Goal: Task Accomplishment & Management: Manage account settings

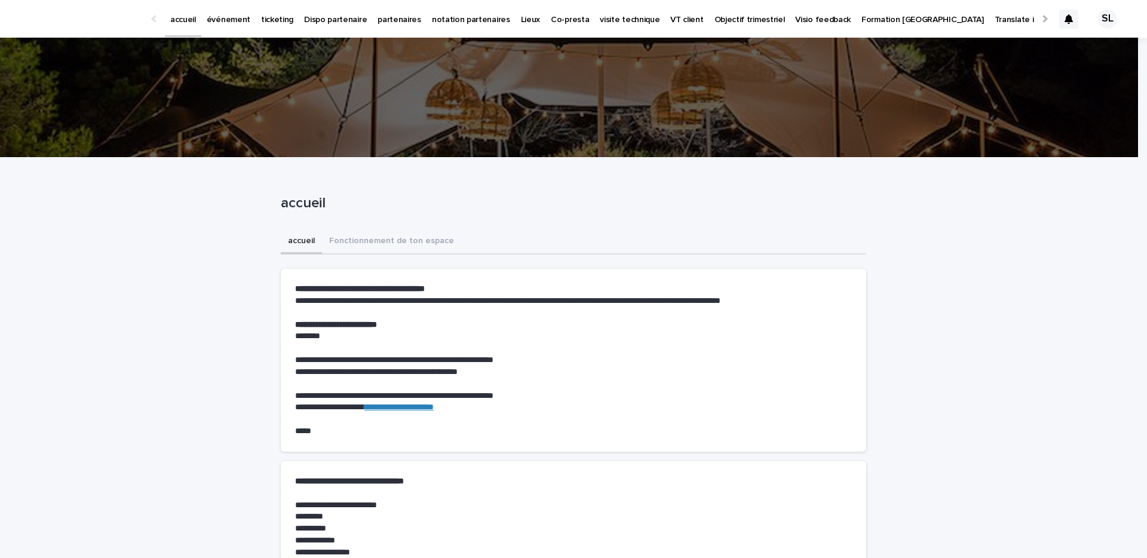
click at [231, 20] on p "événement" at bounding box center [229, 12] width 44 height 25
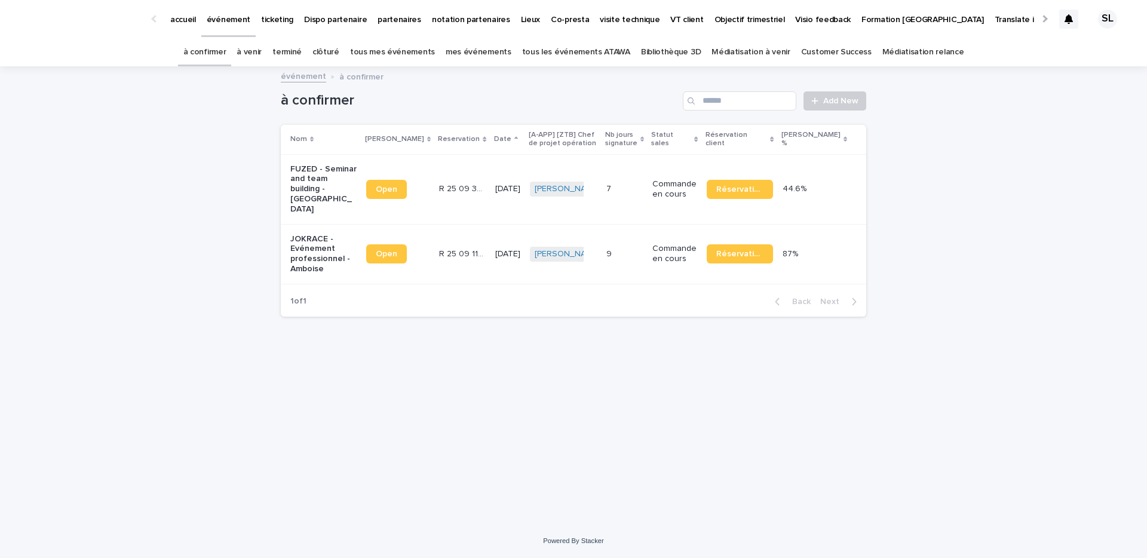
click at [262, 60] on link "à venir" at bounding box center [249, 52] width 25 height 28
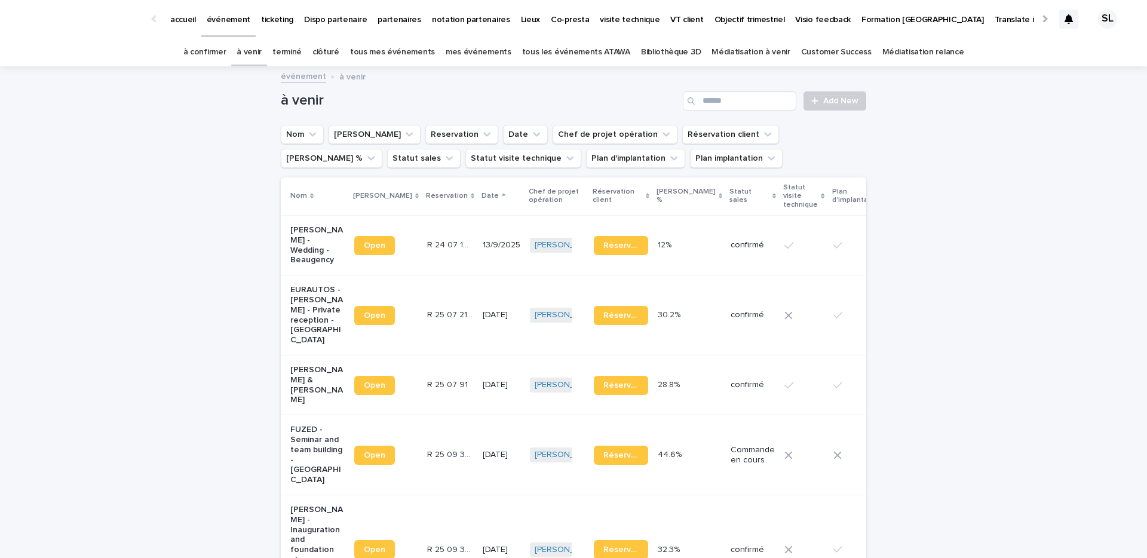
click at [302, 53] on link "terminé" at bounding box center [287, 52] width 29 height 28
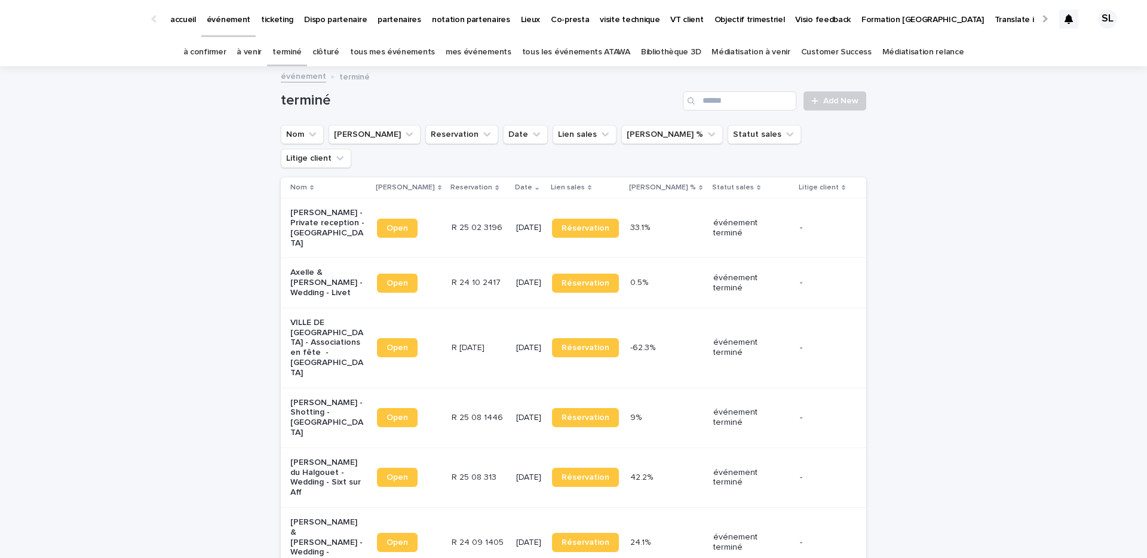
click at [306, 318] on p "VILLE DE [GEOGRAPHIC_DATA] - Associations en fête - [GEOGRAPHIC_DATA]" at bounding box center [327, 348] width 75 height 60
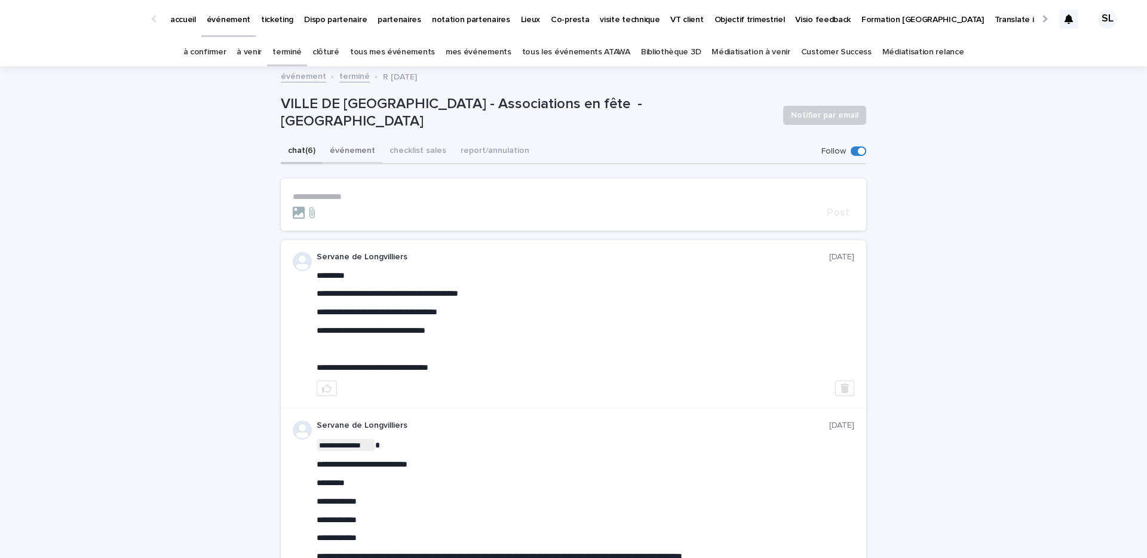
click at [345, 156] on button "événement" at bounding box center [353, 151] width 60 height 25
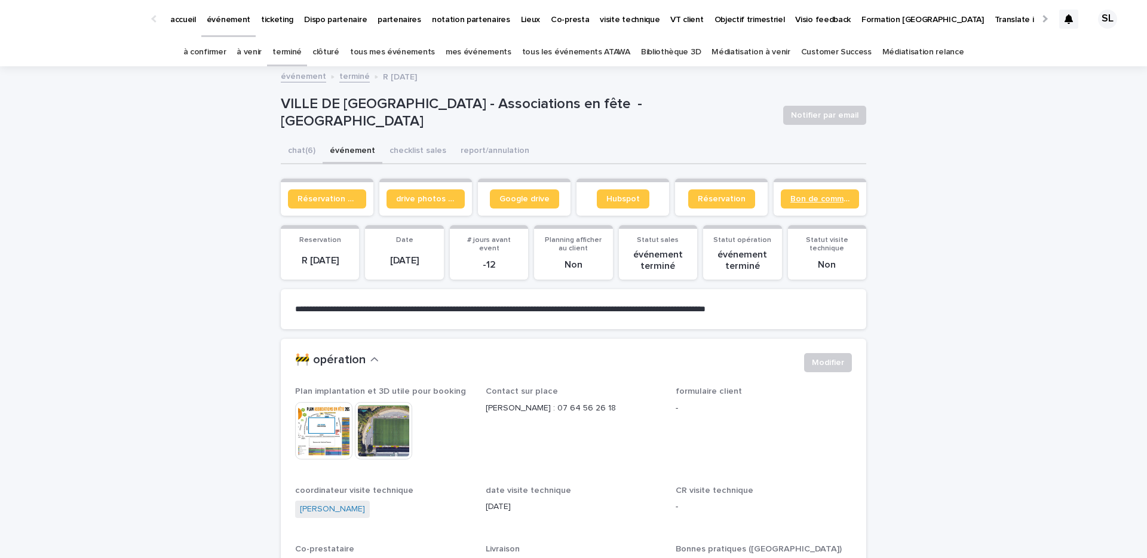
click at [841, 190] on link "Bon de commande" at bounding box center [820, 198] width 78 height 19
click at [218, 53] on link "à confirmer" at bounding box center [204, 52] width 43 height 28
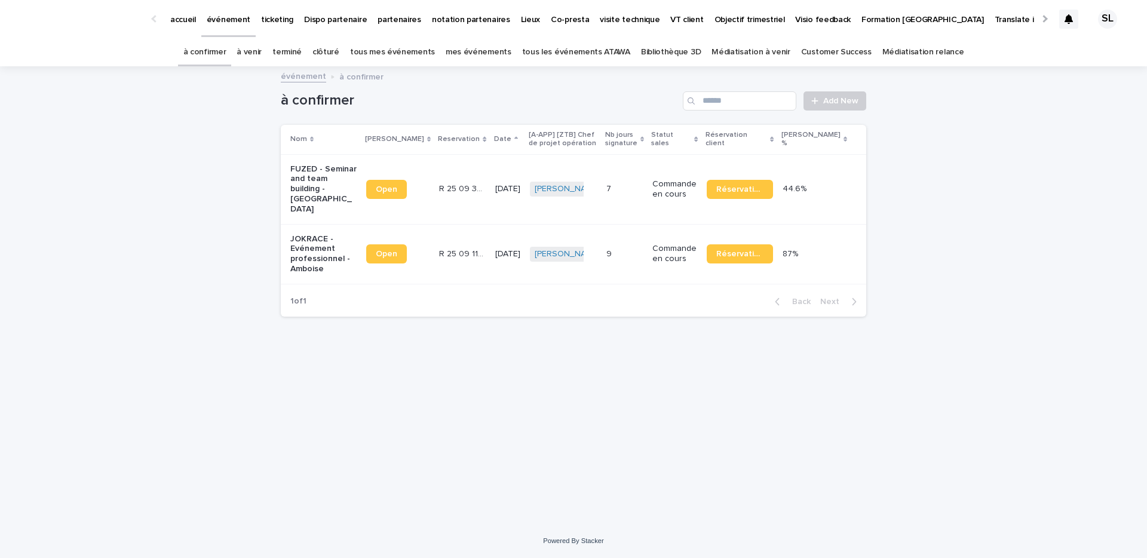
click at [322, 235] on p "JOKRACE - Evénement professionnel - Amboise" at bounding box center [323, 254] width 66 height 40
click at [329, 176] on p "FUZED - Seminar and team building - [GEOGRAPHIC_DATA]" at bounding box center [323, 189] width 66 height 50
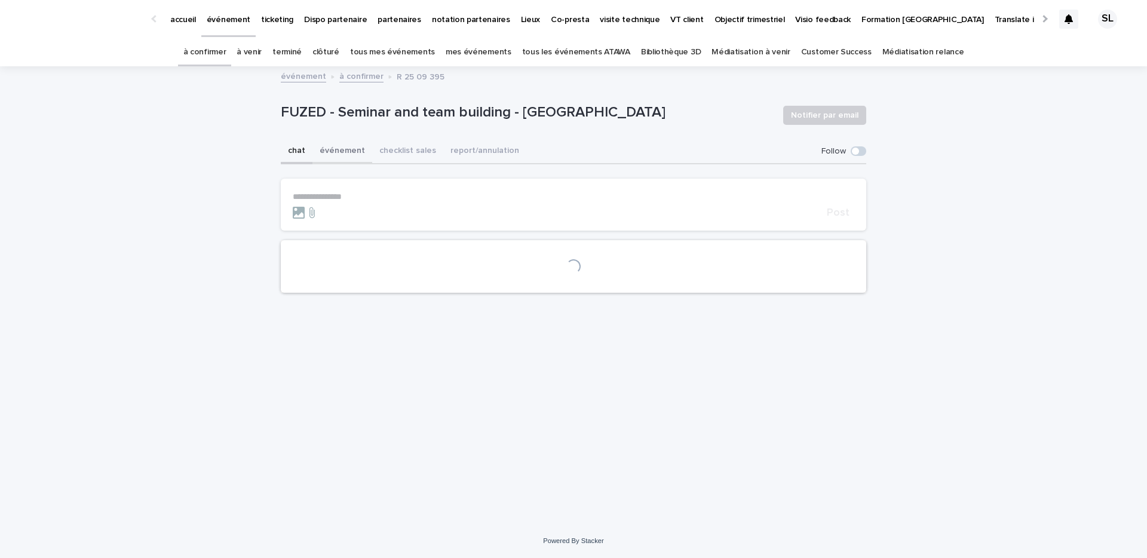
click at [339, 159] on button "événement" at bounding box center [343, 151] width 60 height 25
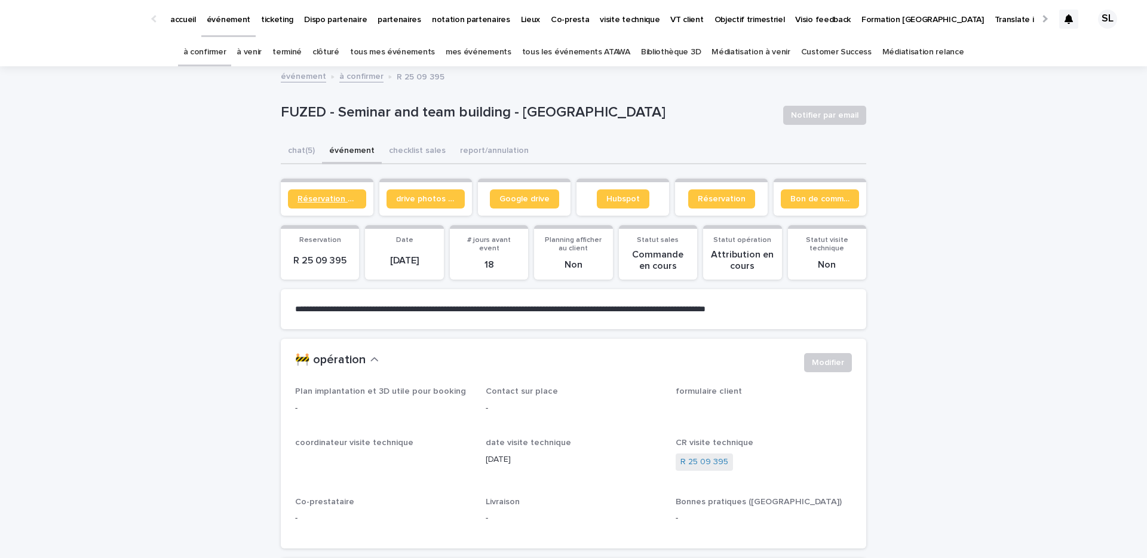
click at [330, 199] on span "Réservation client" at bounding box center [327, 199] width 59 height 8
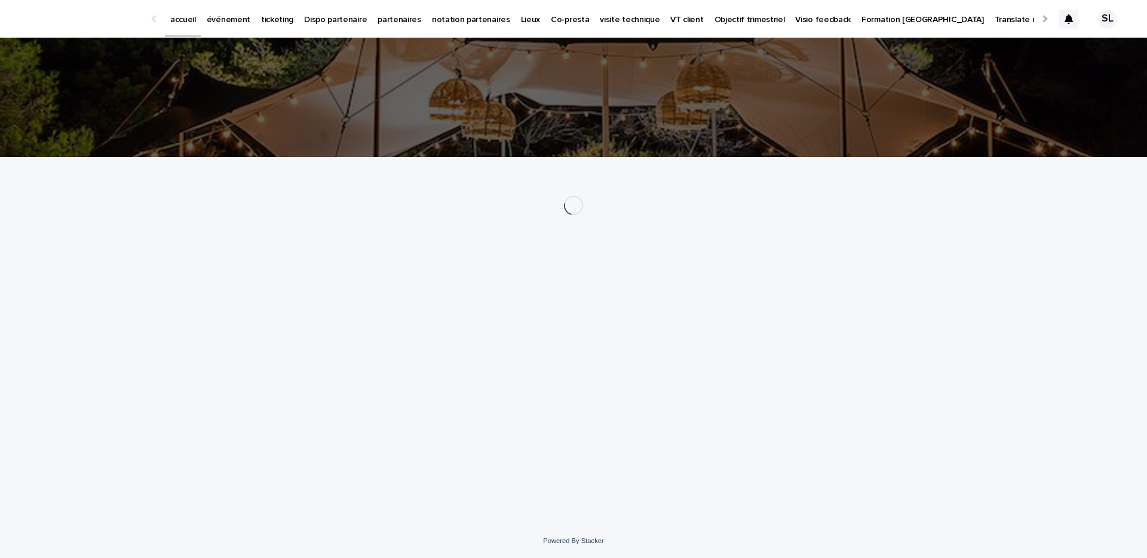
click at [237, 23] on p "événement" at bounding box center [229, 12] width 44 height 25
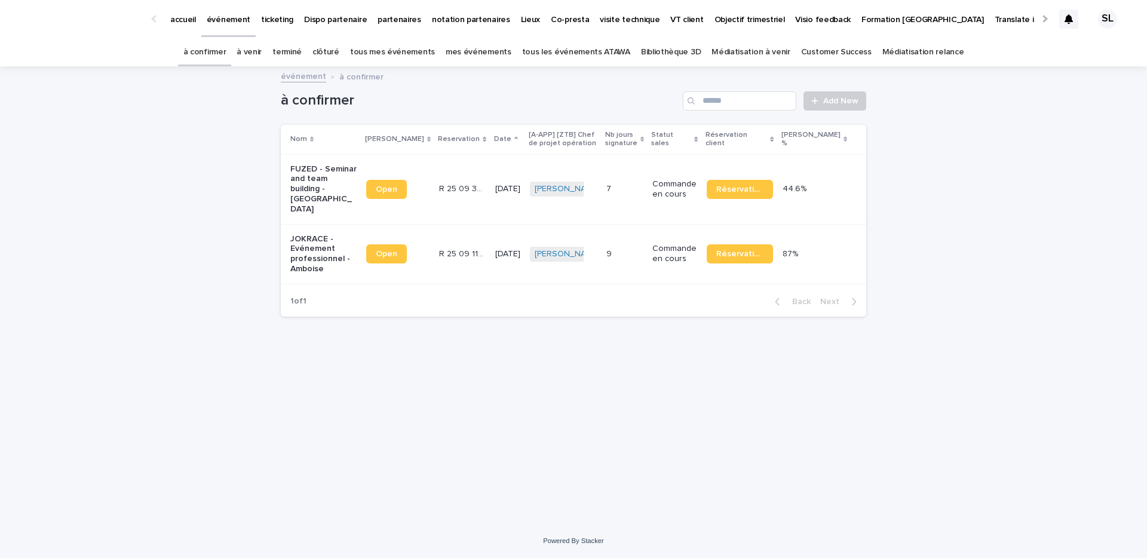
click at [262, 56] on link "à venir" at bounding box center [249, 52] width 25 height 28
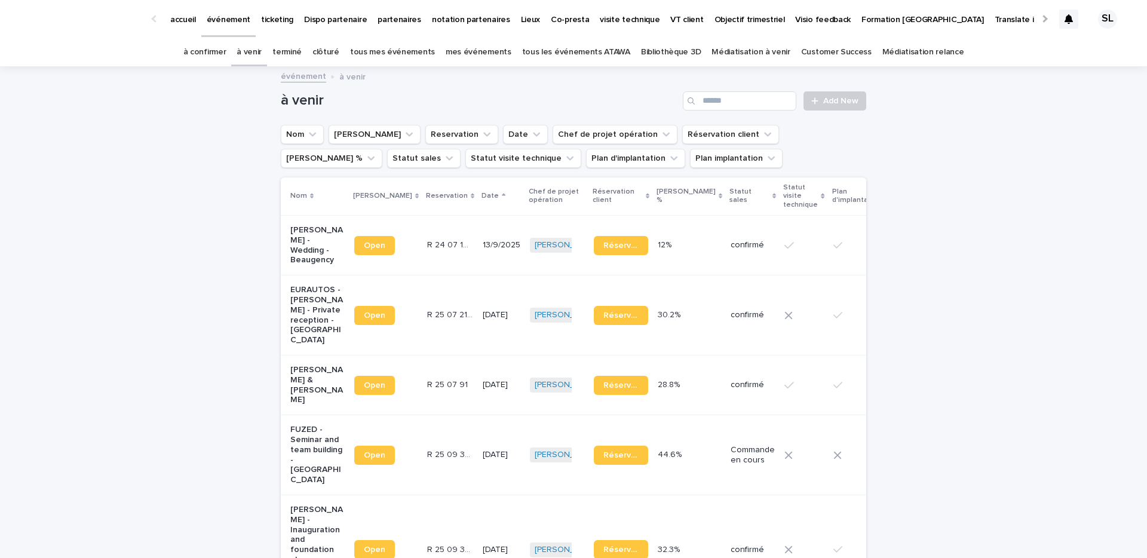
click at [297, 59] on link "terminé" at bounding box center [287, 52] width 29 height 28
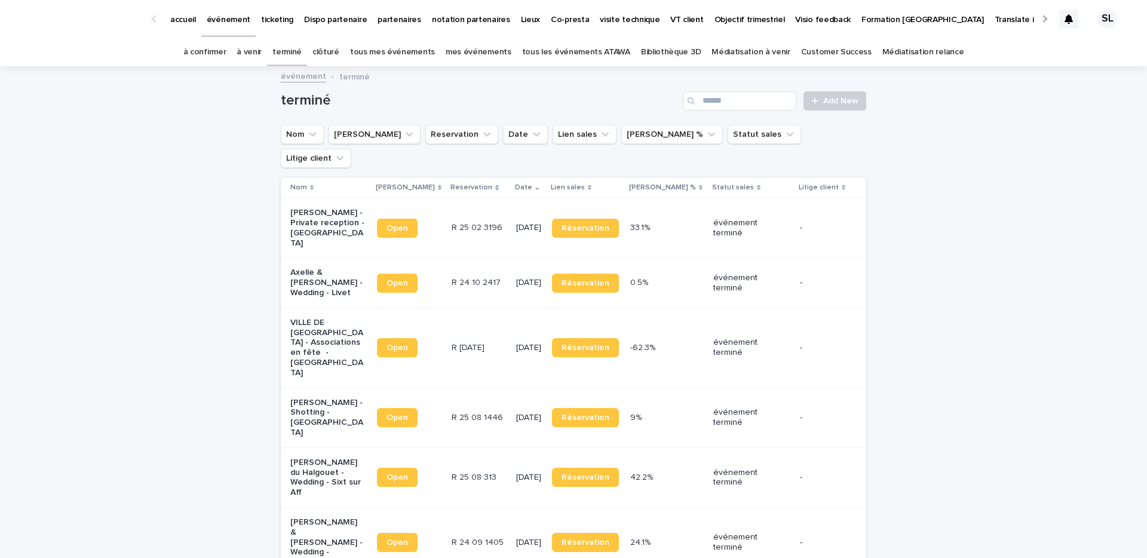
click at [328, 398] on p "[PERSON_NAME] - Shotting - [GEOGRAPHIC_DATA]" at bounding box center [327, 418] width 75 height 40
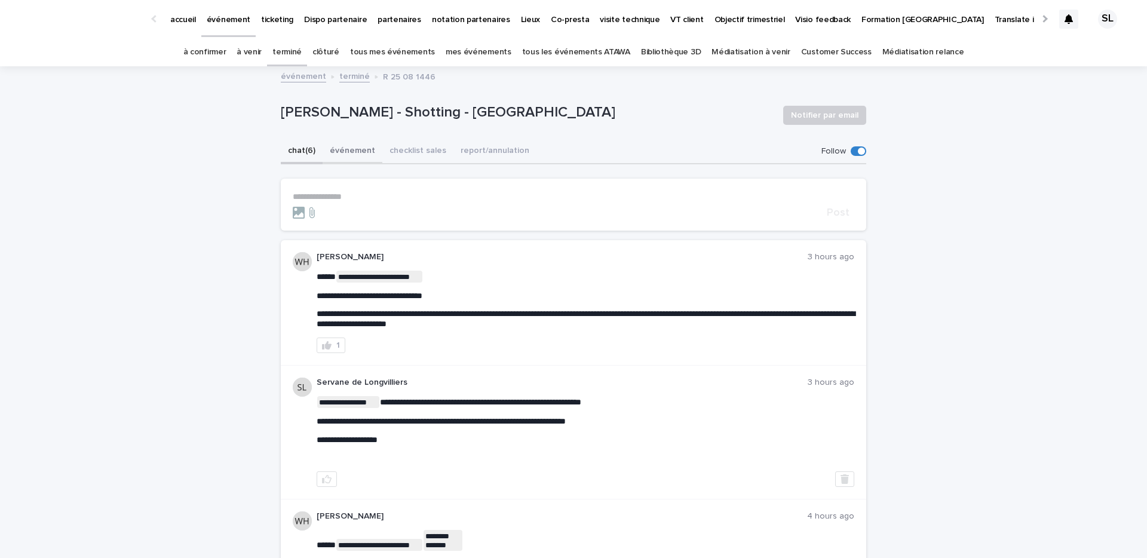
click at [357, 145] on button "événement" at bounding box center [353, 151] width 60 height 25
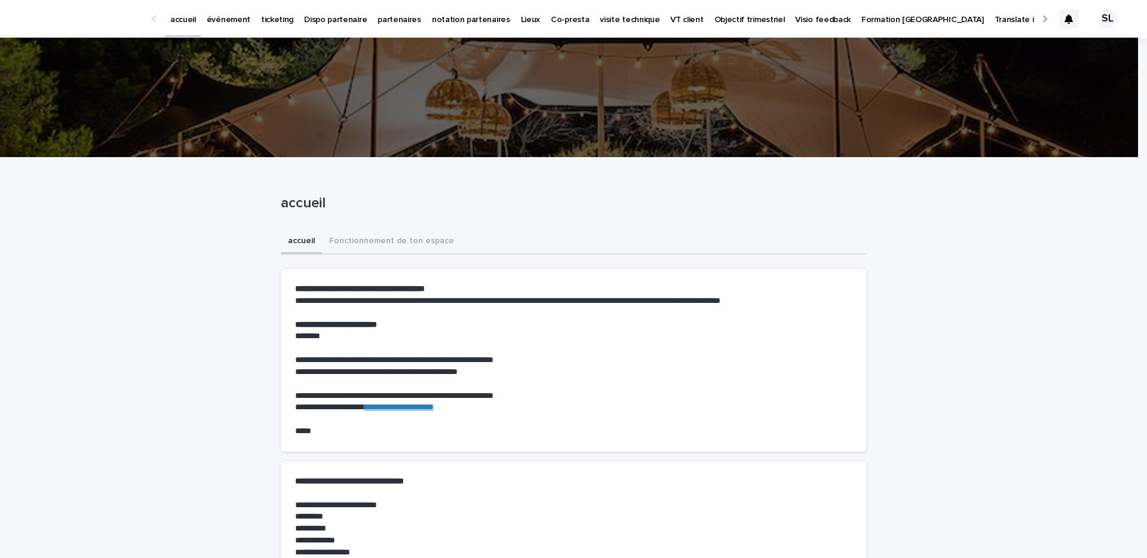
click at [222, 24] on p "événement" at bounding box center [229, 12] width 44 height 25
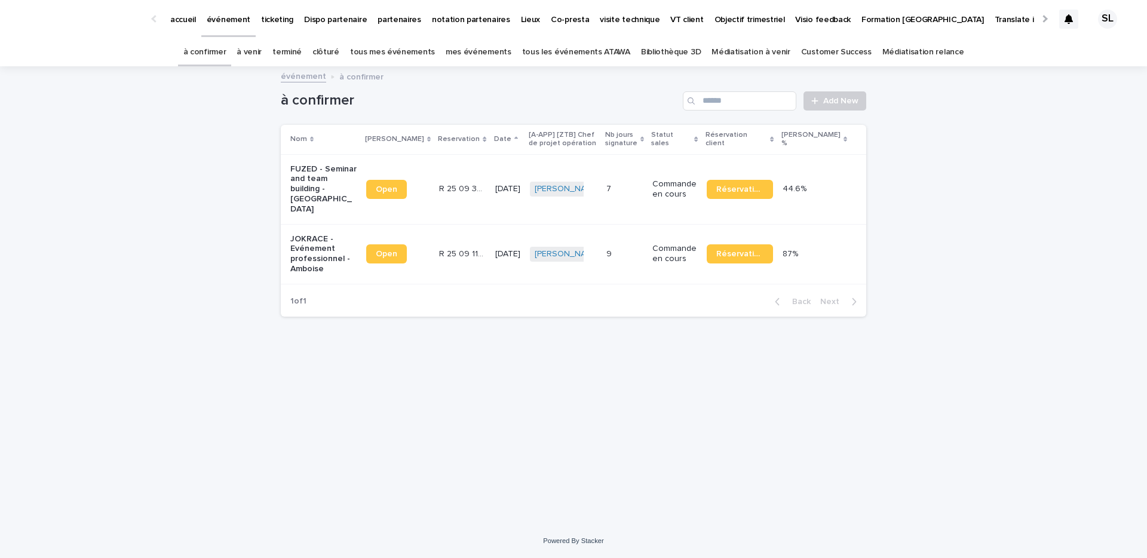
click at [317, 243] on p "JOKRACE - Evénement professionnel - Amboise" at bounding box center [323, 254] width 66 height 40
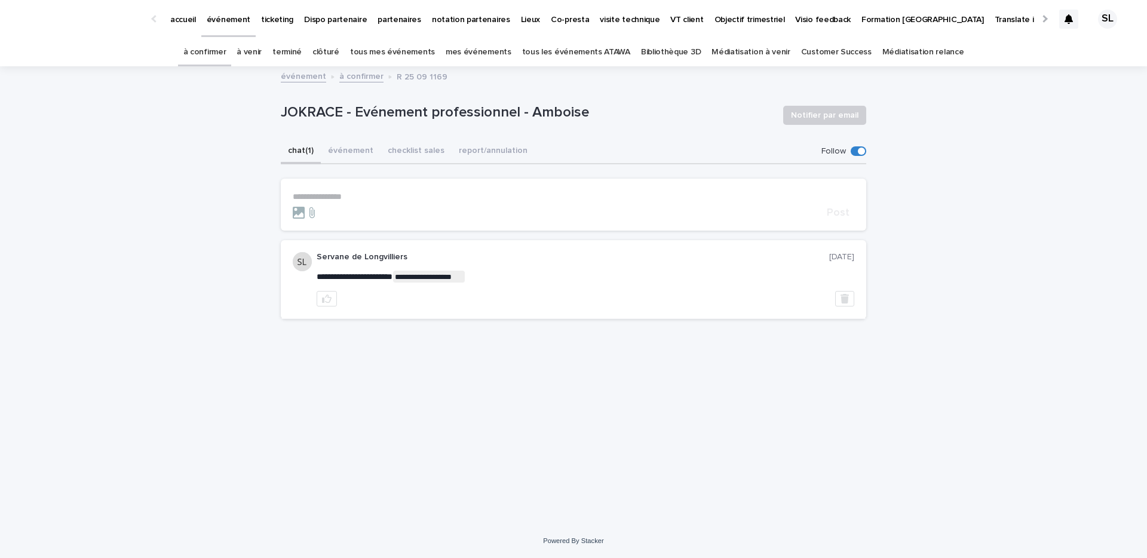
click at [333, 203] on form "**********" at bounding box center [574, 205] width 562 height 27
click at [332, 198] on p "**********" at bounding box center [574, 197] width 562 height 10
click at [342, 157] on button "événement" at bounding box center [351, 151] width 60 height 25
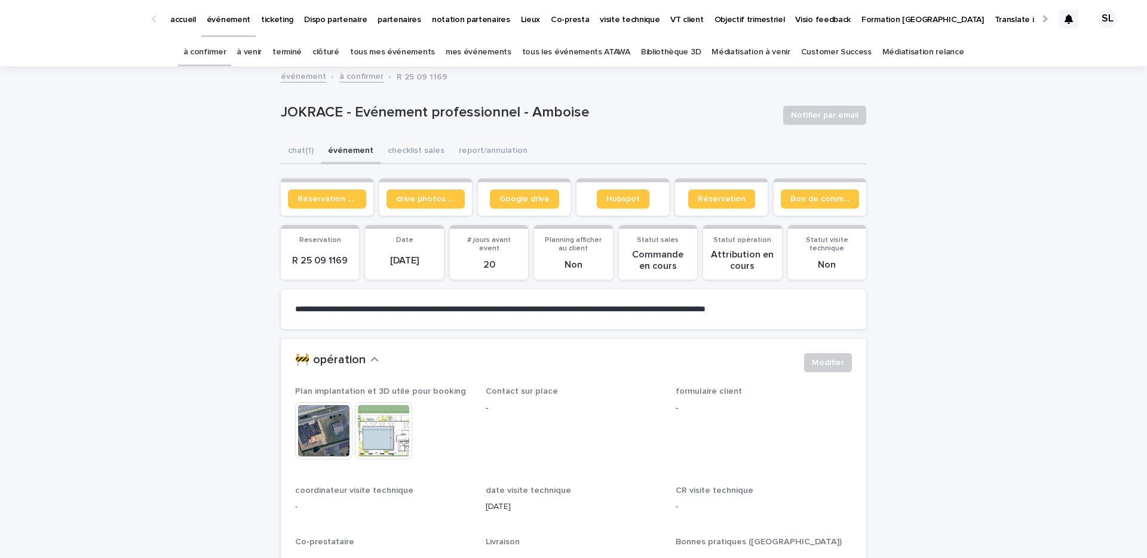
click at [221, 52] on link "à confirmer" at bounding box center [204, 52] width 43 height 28
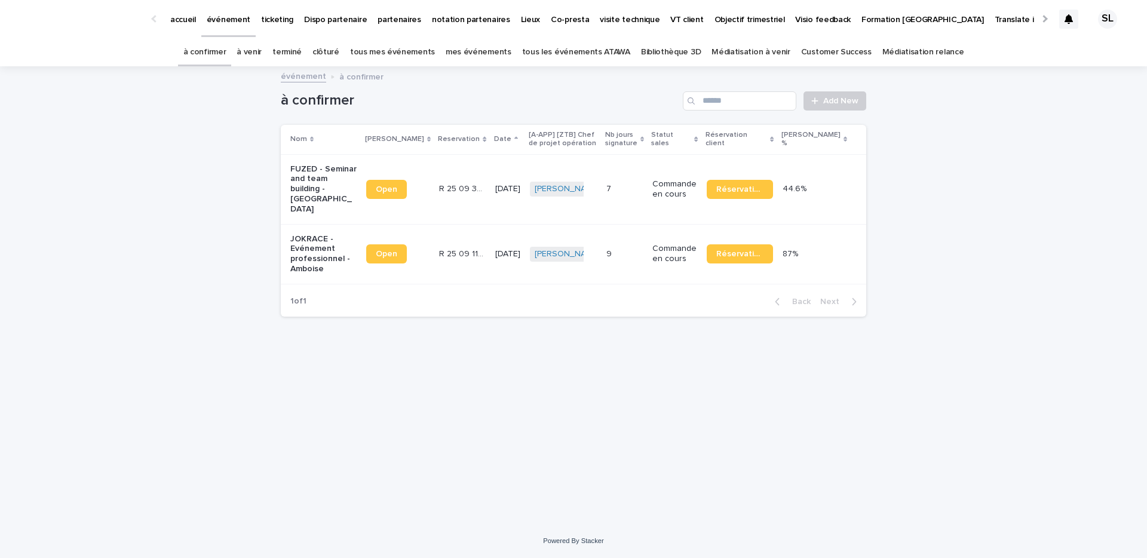
click at [262, 58] on link "à venir" at bounding box center [249, 52] width 25 height 28
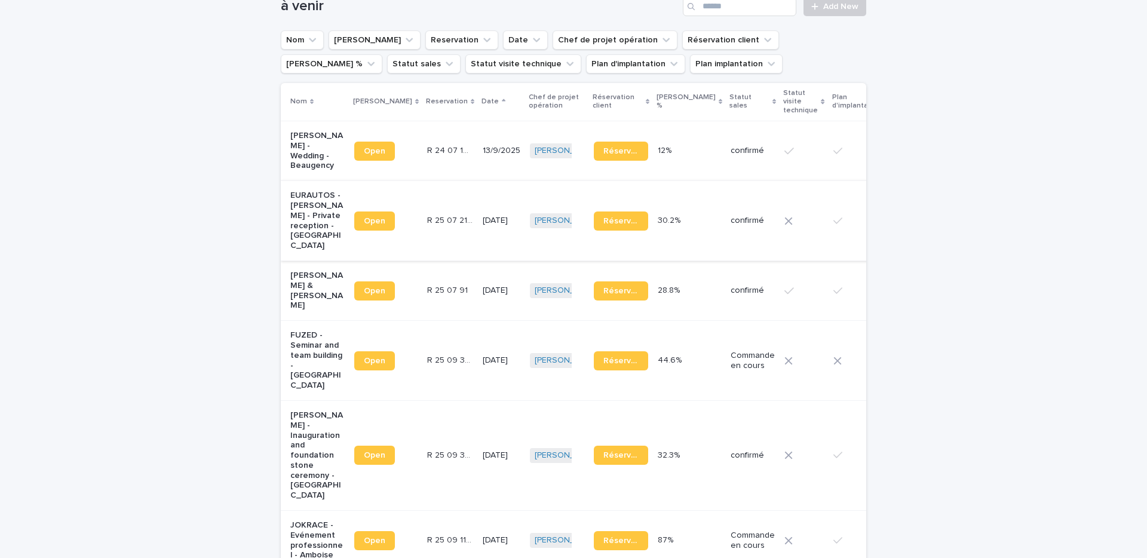
scroll to position [96, 0]
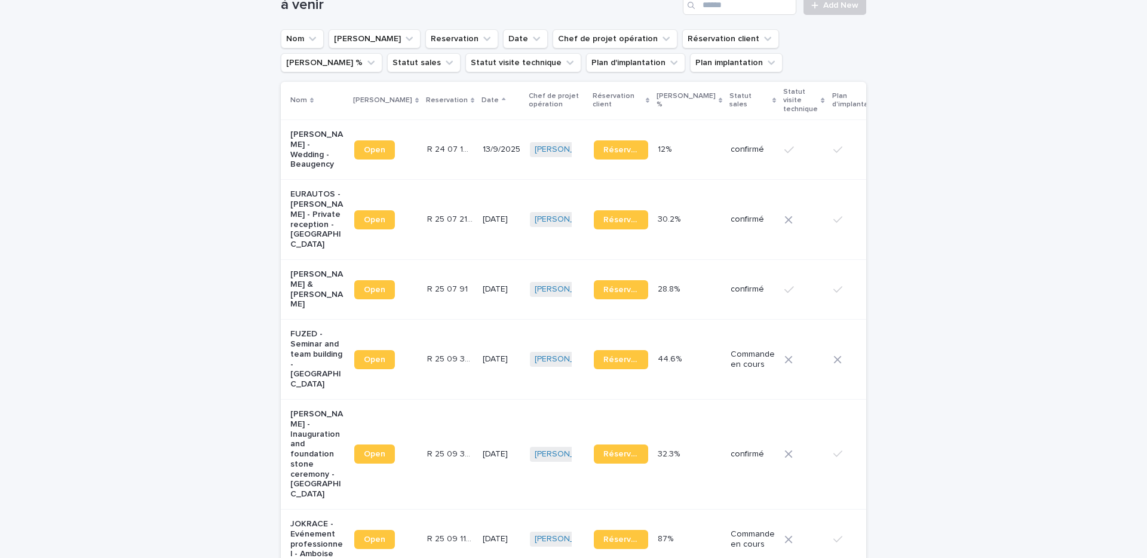
click at [308, 223] on p "EURAUTOS - [PERSON_NAME] - Private reception - [GEOGRAPHIC_DATA]" at bounding box center [317, 219] width 54 height 60
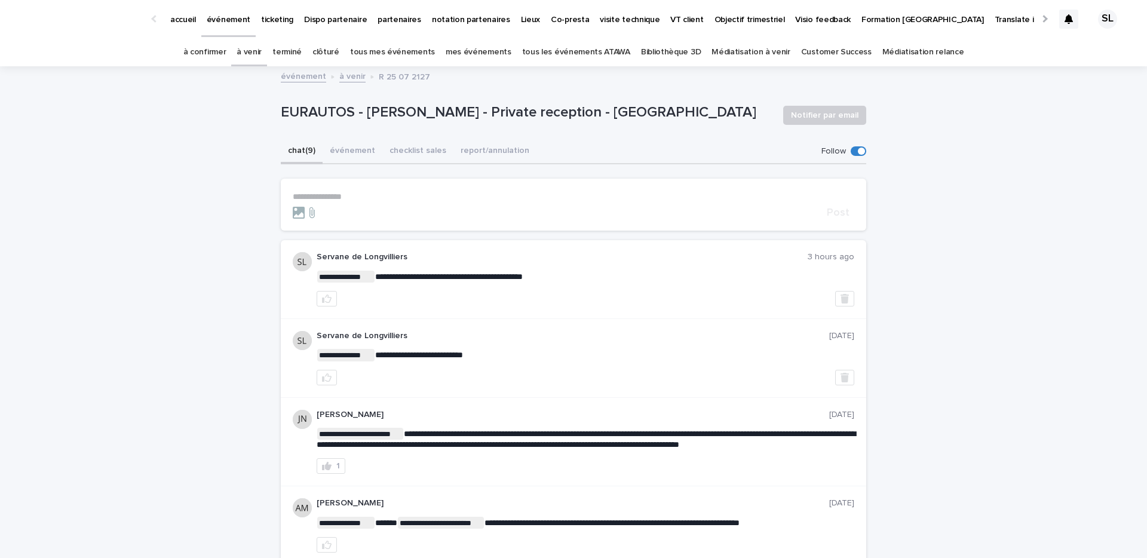
click at [262, 56] on link "à venir" at bounding box center [249, 52] width 25 height 28
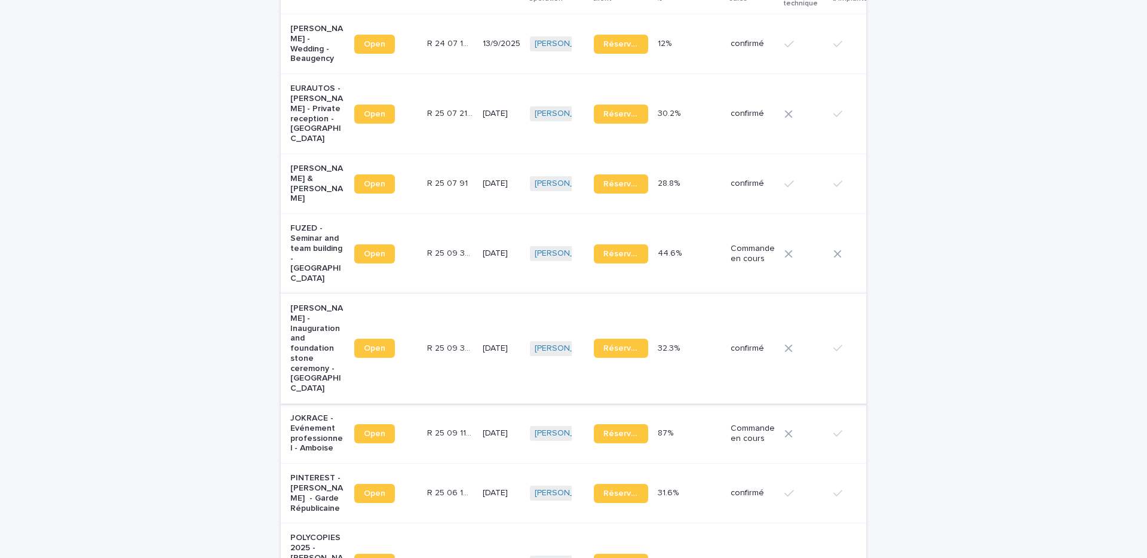
scroll to position [199, 0]
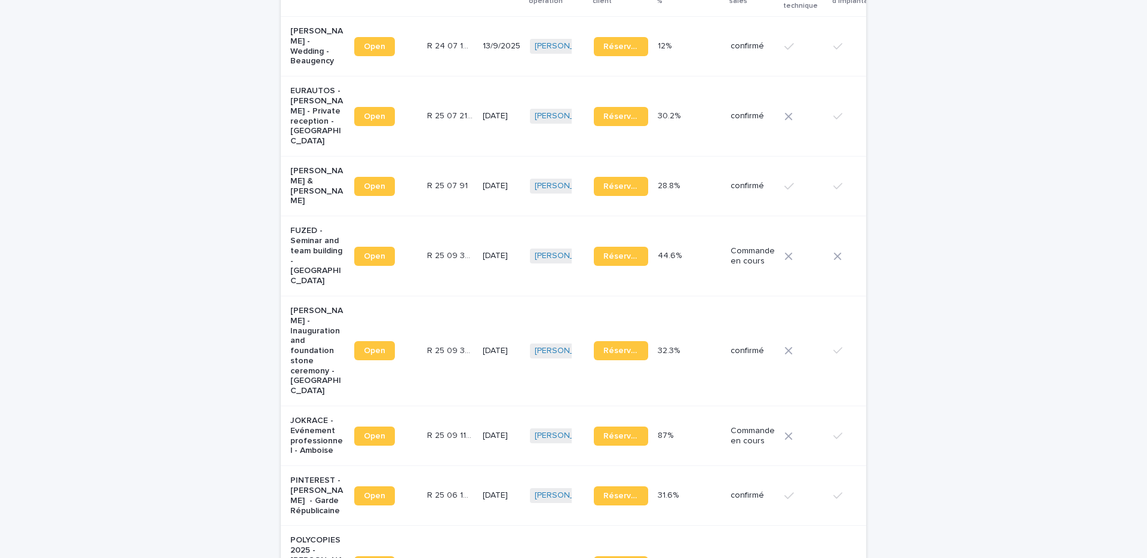
click at [295, 261] on p "FUZED - Seminar and team building - [GEOGRAPHIC_DATA]" at bounding box center [317, 256] width 54 height 60
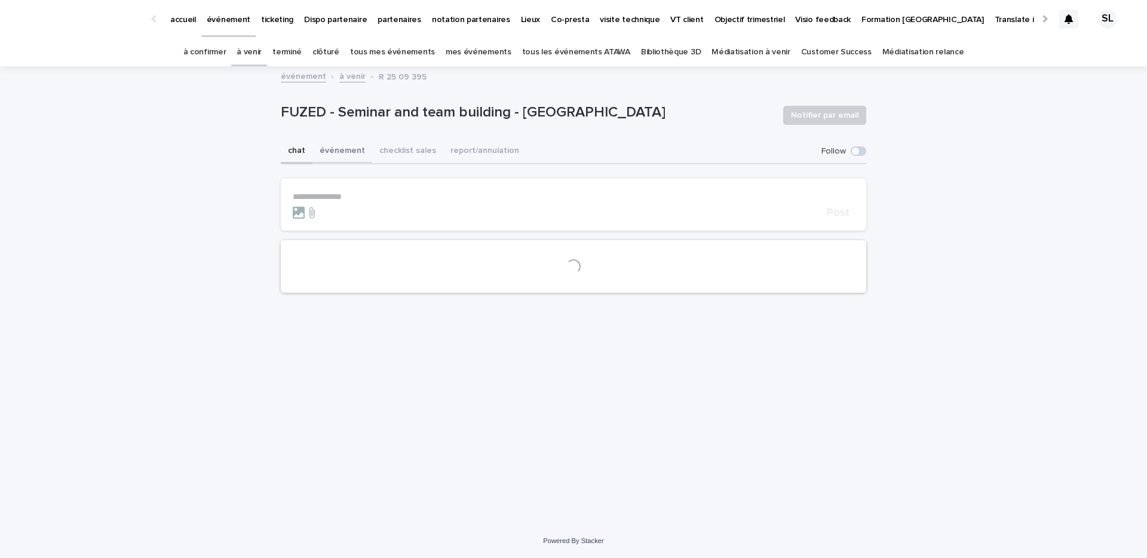
click at [330, 144] on button "événement" at bounding box center [343, 151] width 60 height 25
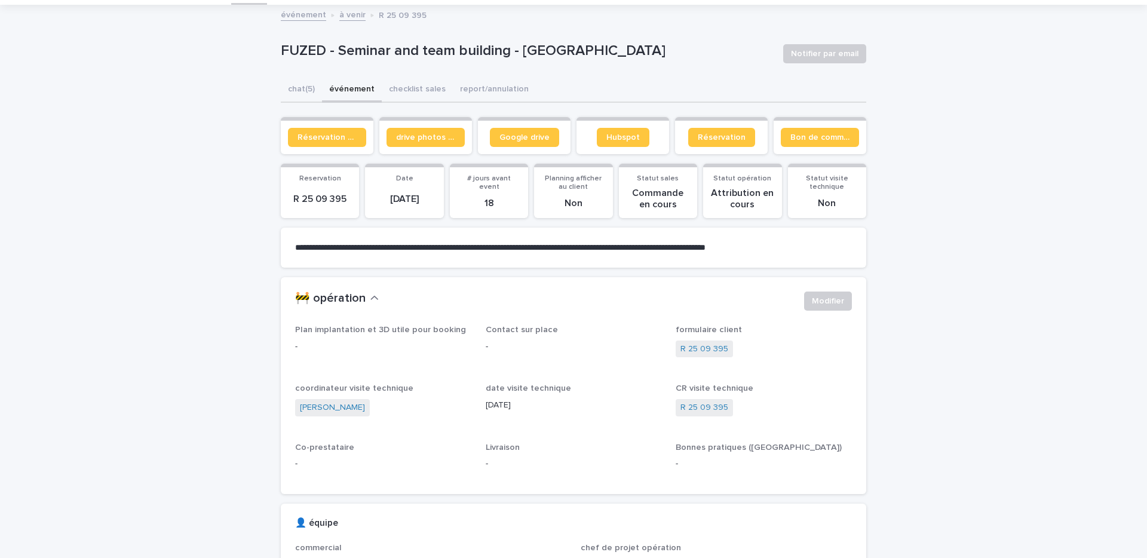
scroll to position [90, 0]
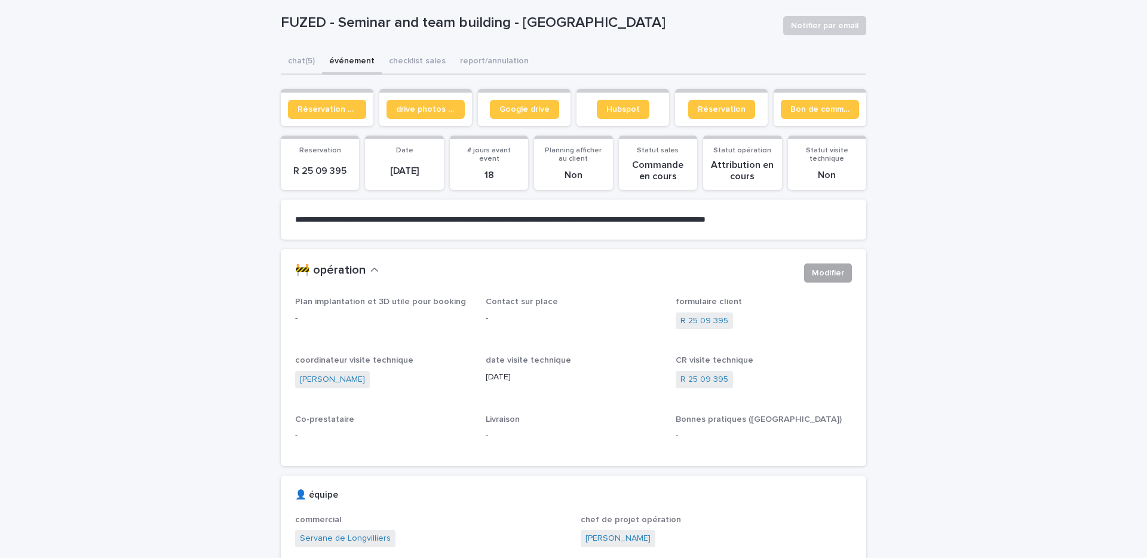
click at [835, 282] on button "Modifier" at bounding box center [828, 273] width 48 height 19
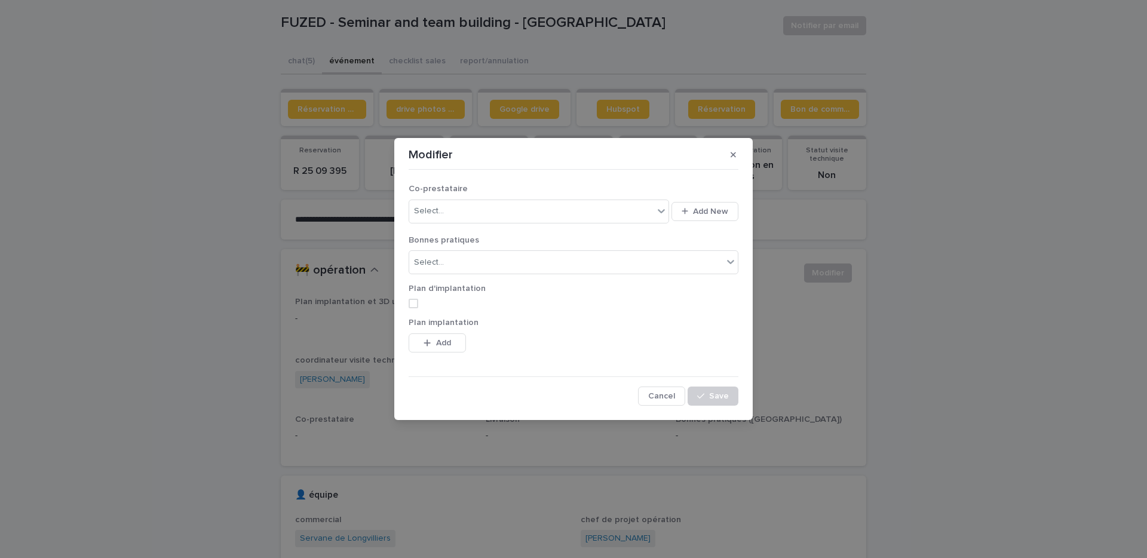
click at [415, 300] on span at bounding box center [414, 304] width 10 height 10
click at [438, 335] on button "Add" at bounding box center [437, 342] width 57 height 19
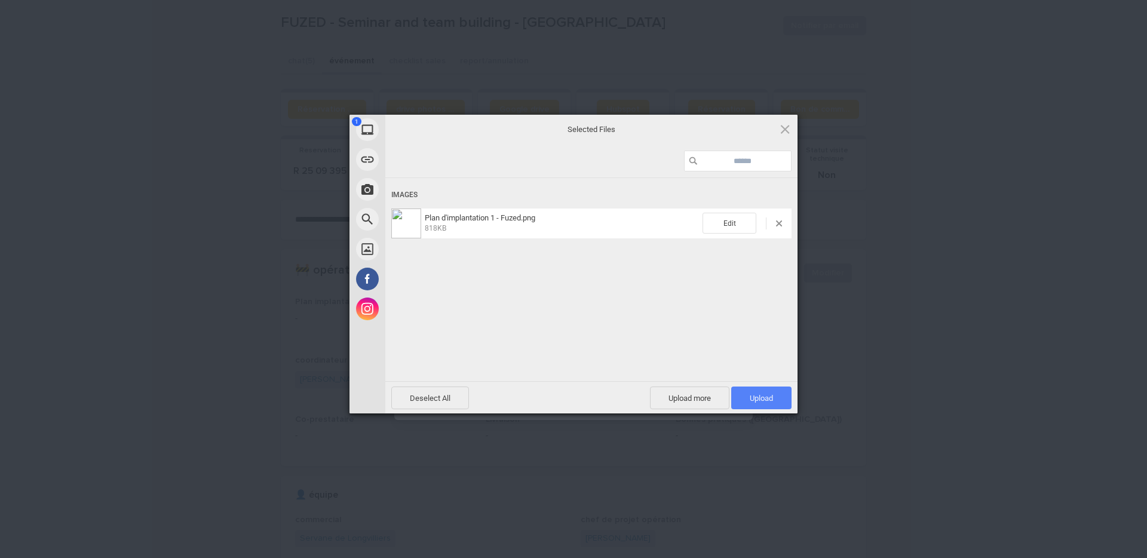
click at [750, 397] on span "Upload 1" at bounding box center [761, 398] width 23 height 9
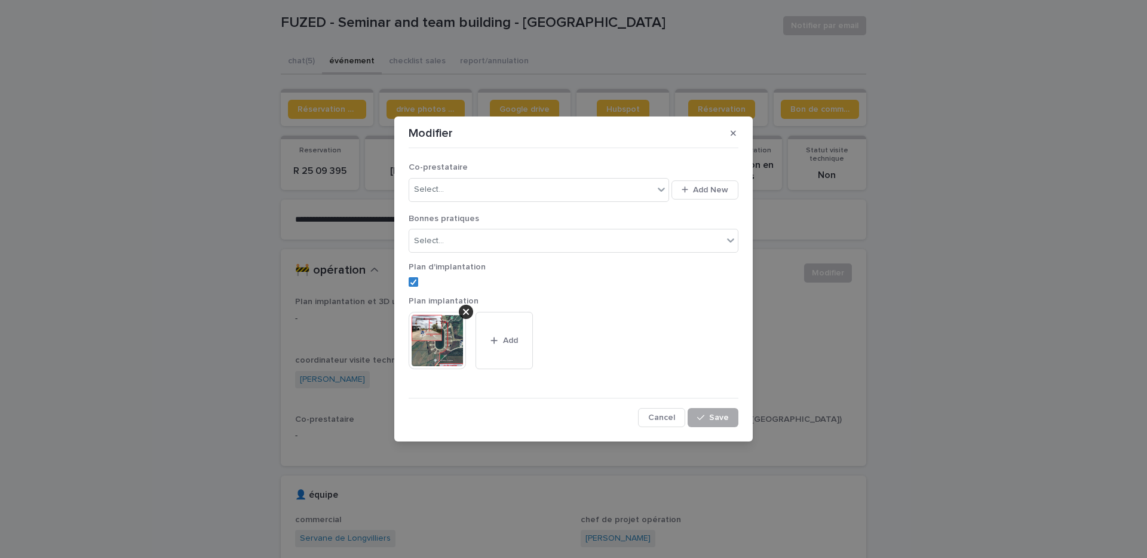
click at [720, 421] on span "Save" at bounding box center [719, 418] width 20 height 8
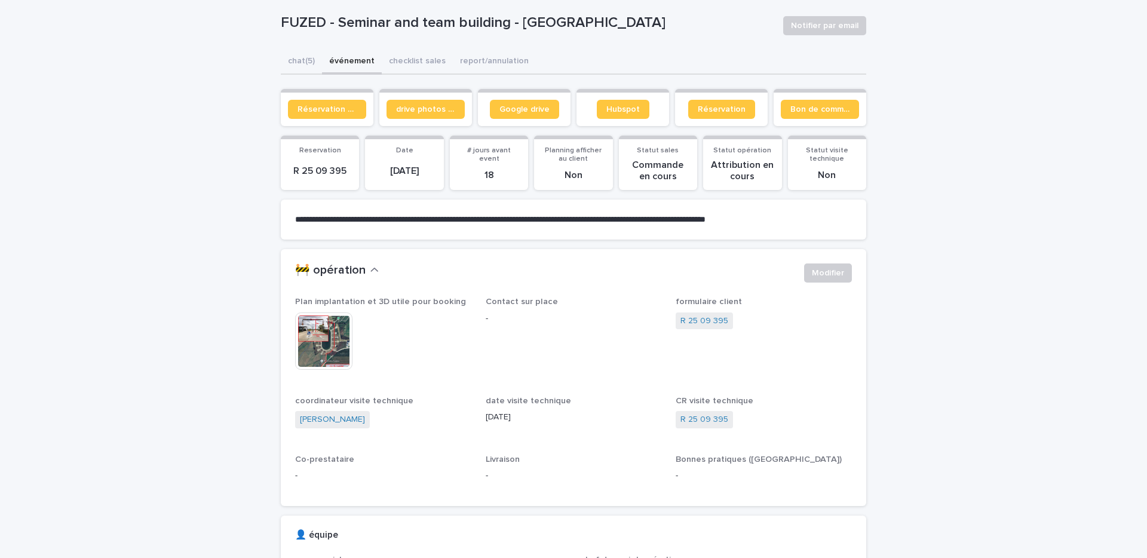
scroll to position [0, 0]
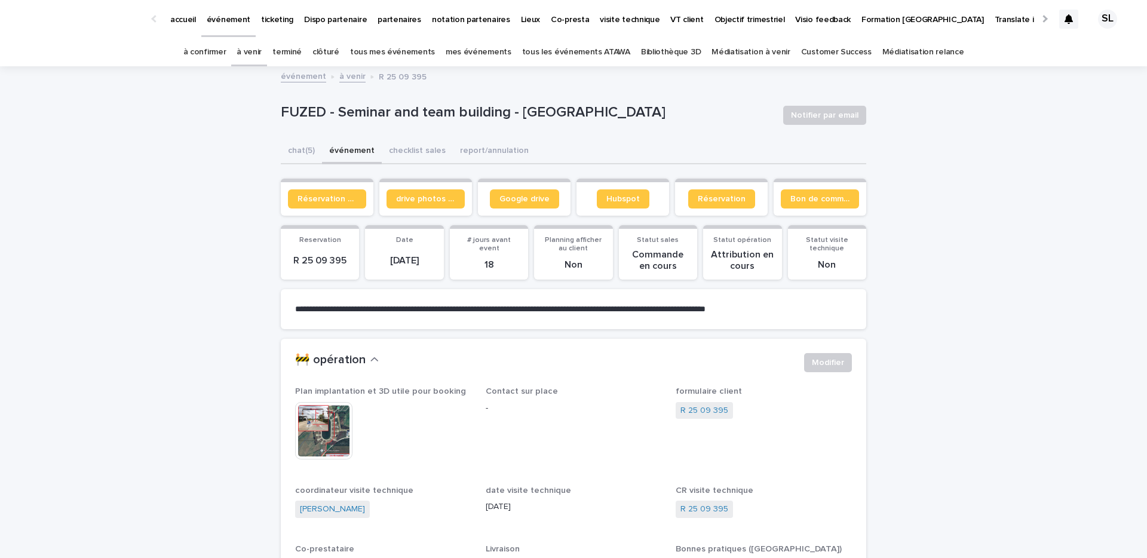
click at [252, 41] on link "à venir" at bounding box center [249, 52] width 25 height 28
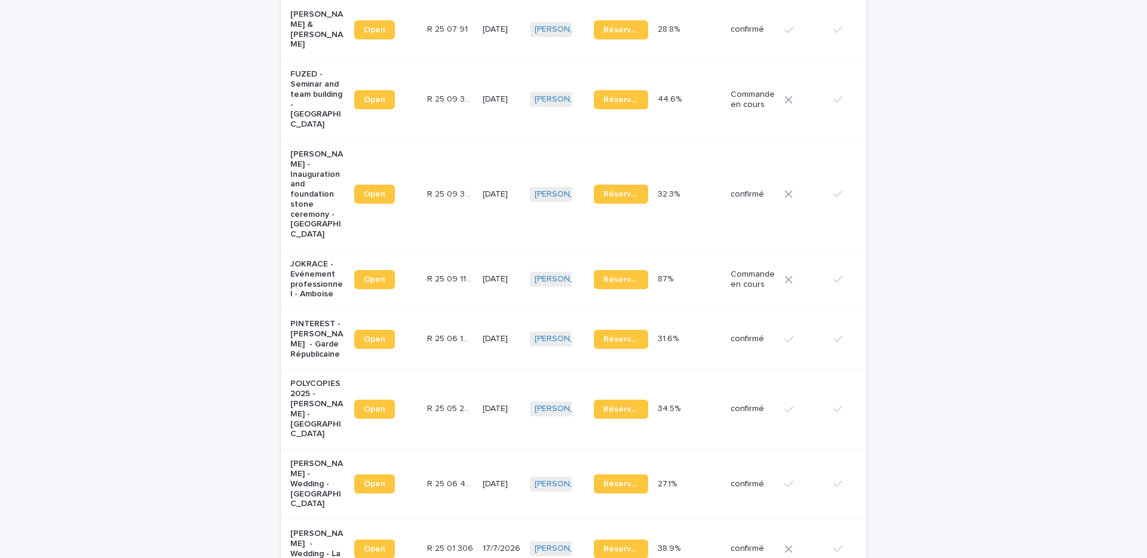
scroll to position [442, 0]
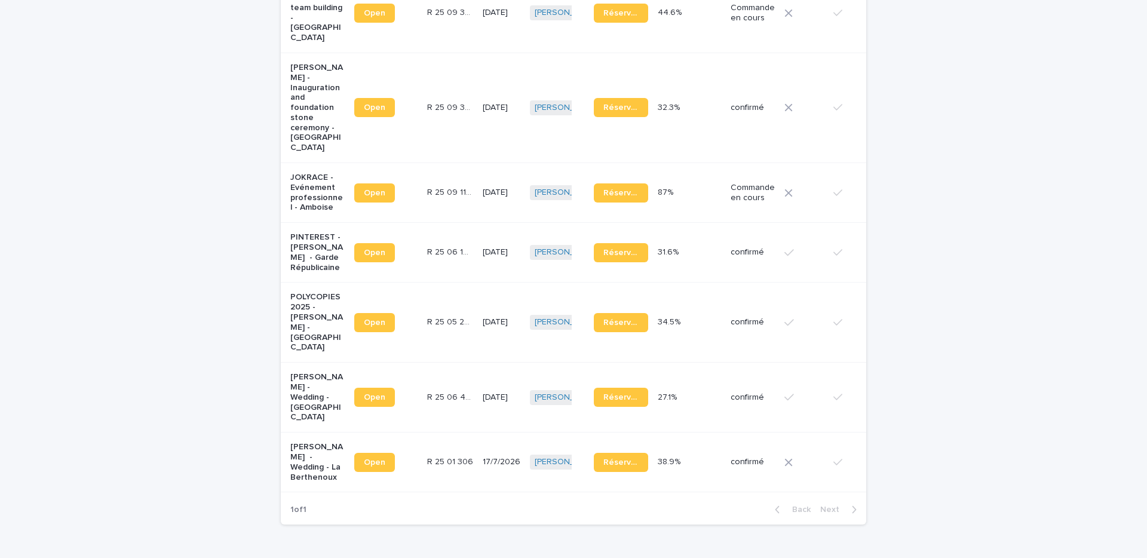
click at [328, 314] on p "POLYCOPIES 2025 - [PERSON_NAME] - [GEOGRAPHIC_DATA]" at bounding box center [317, 322] width 54 height 60
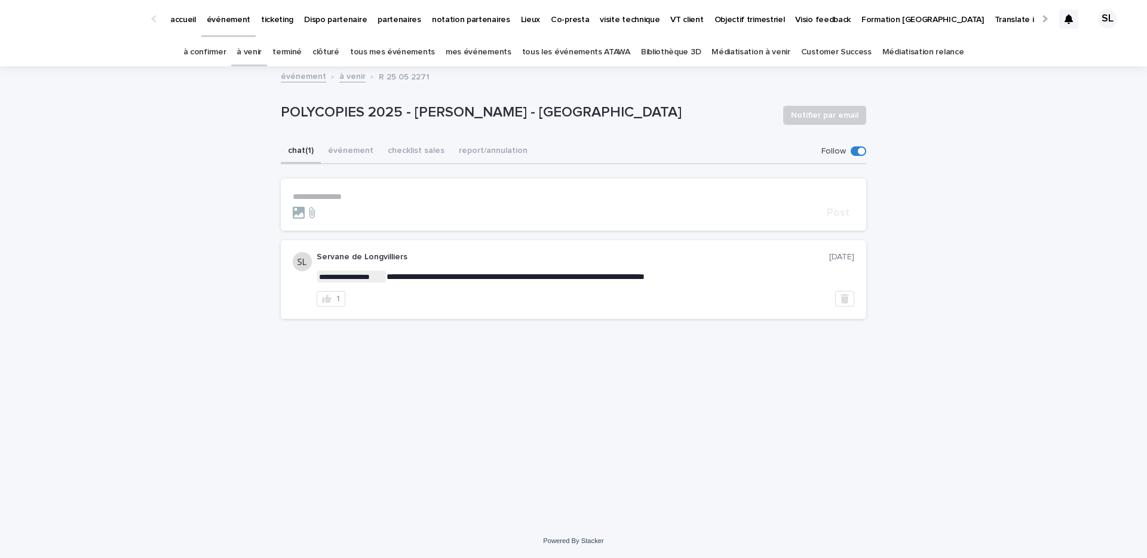
click at [321, 197] on p "**********" at bounding box center [574, 197] width 562 height 10
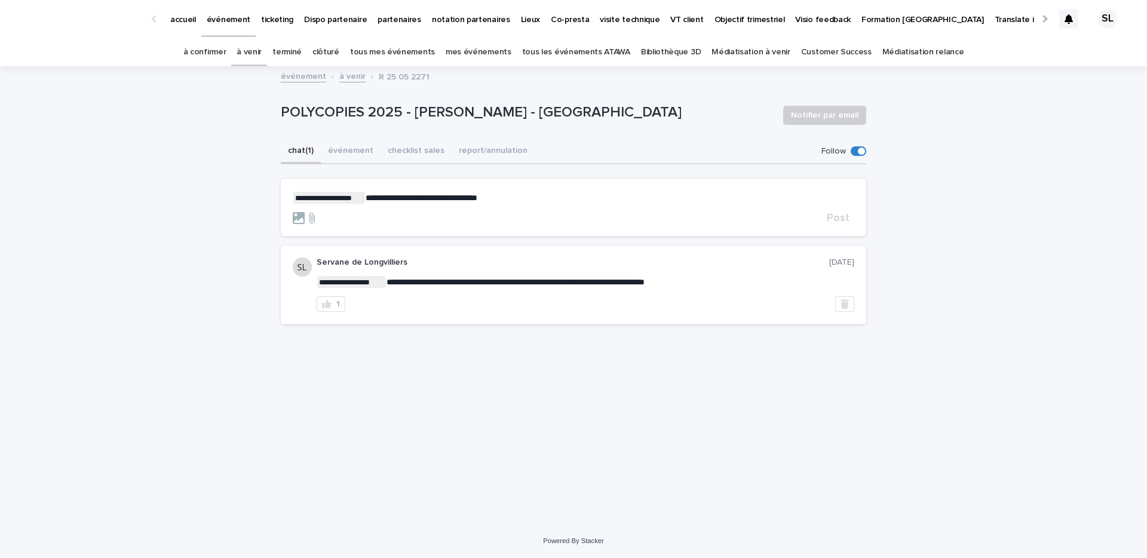
click at [532, 194] on p "**********" at bounding box center [574, 198] width 562 height 12
click at [834, 223] on span "Post" at bounding box center [838, 218] width 23 height 11
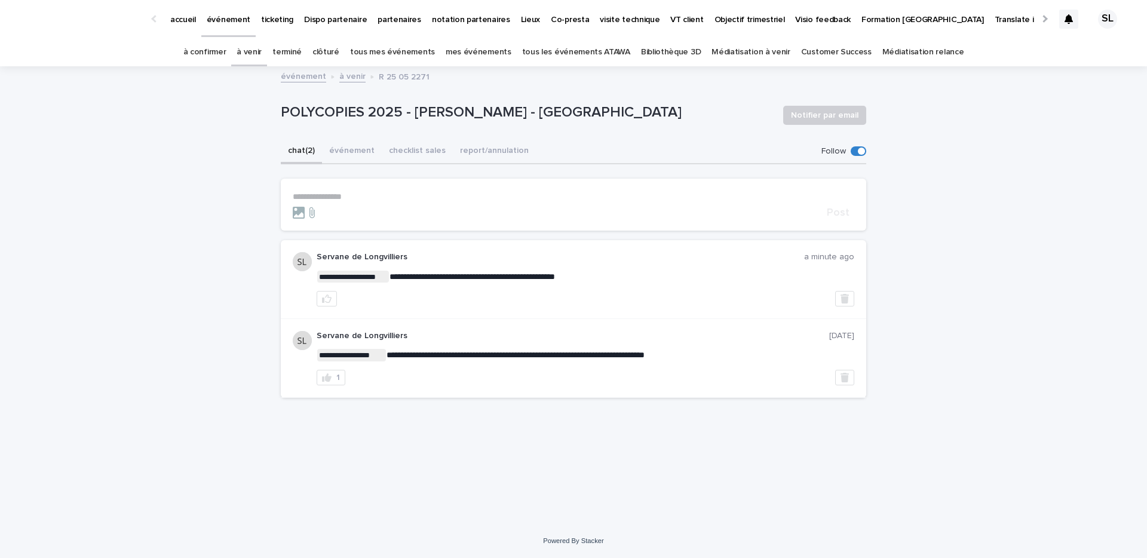
click at [262, 48] on link "à venir" at bounding box center [249, 52] width 25 height 28
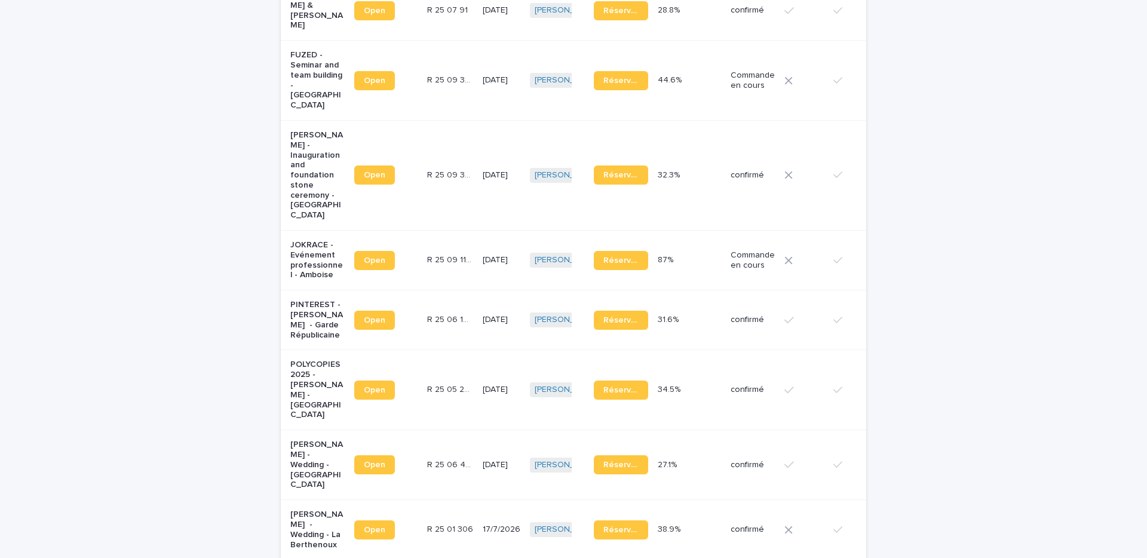
scroll to position [374, 0]
